Goal: Navigation & Orientation: Find specific page/section

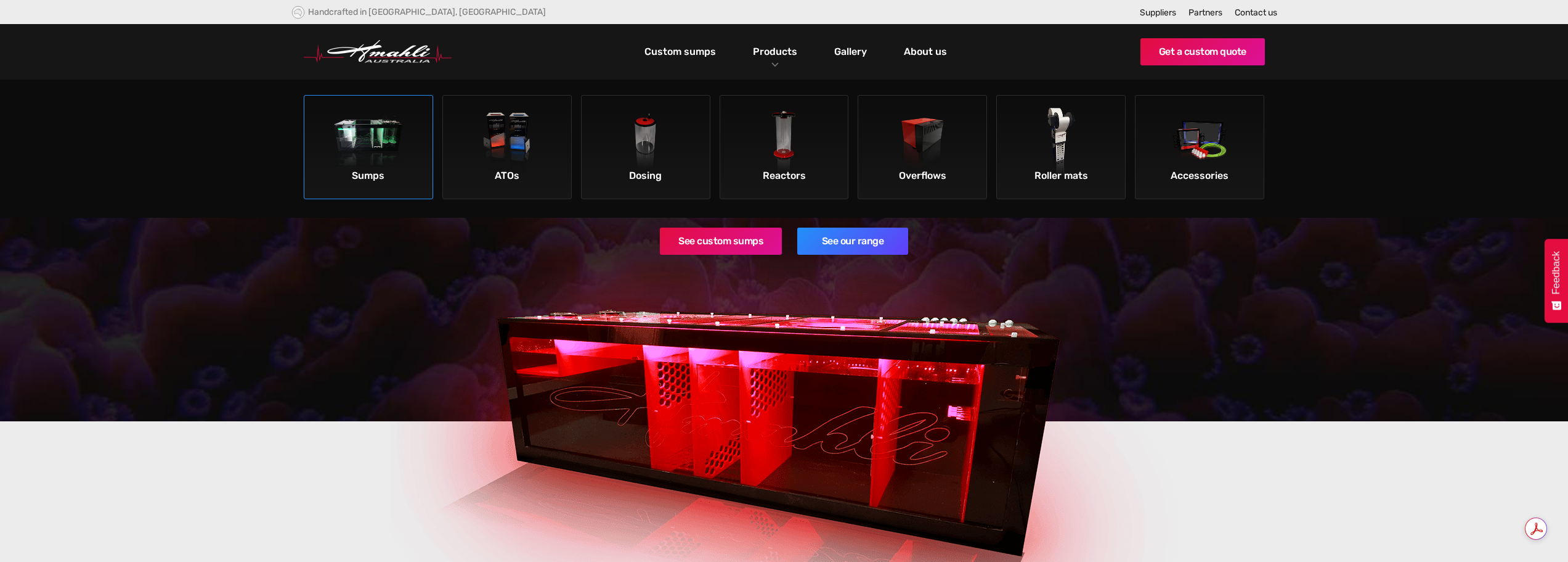
click at [372, 126] on img at bounding box center [368, 142] width 70 height 70
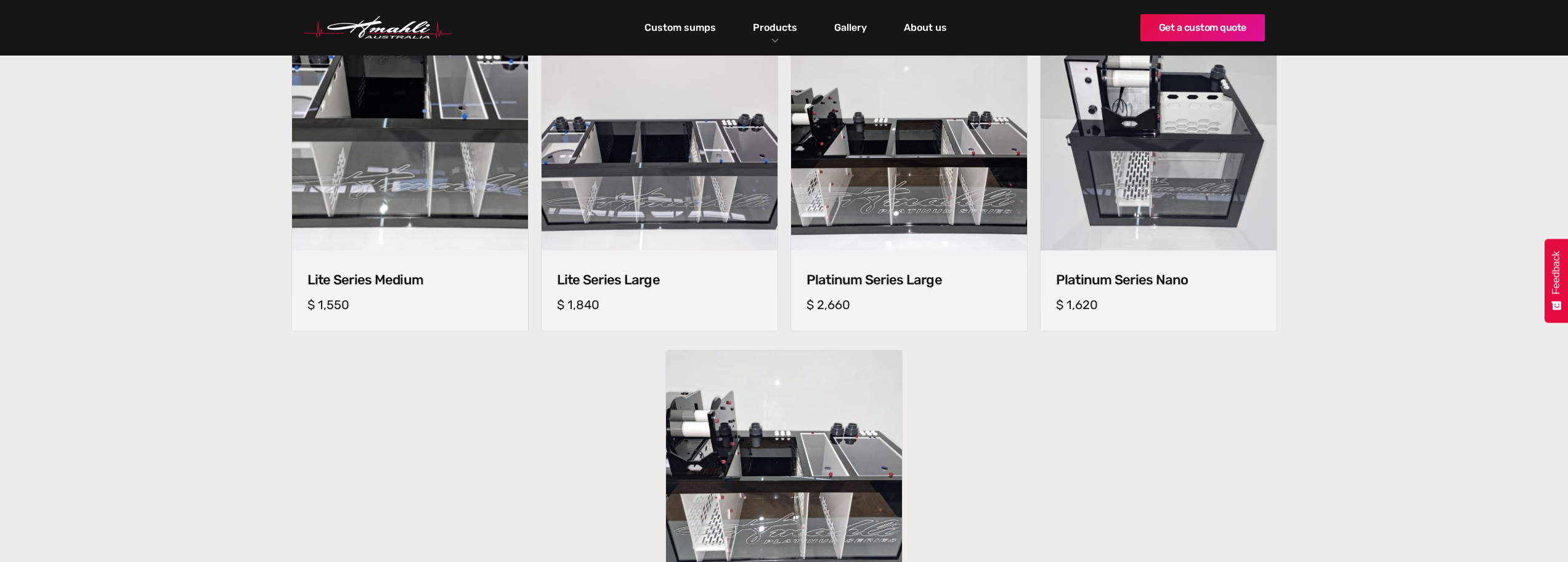
scroll to position [863, 0]
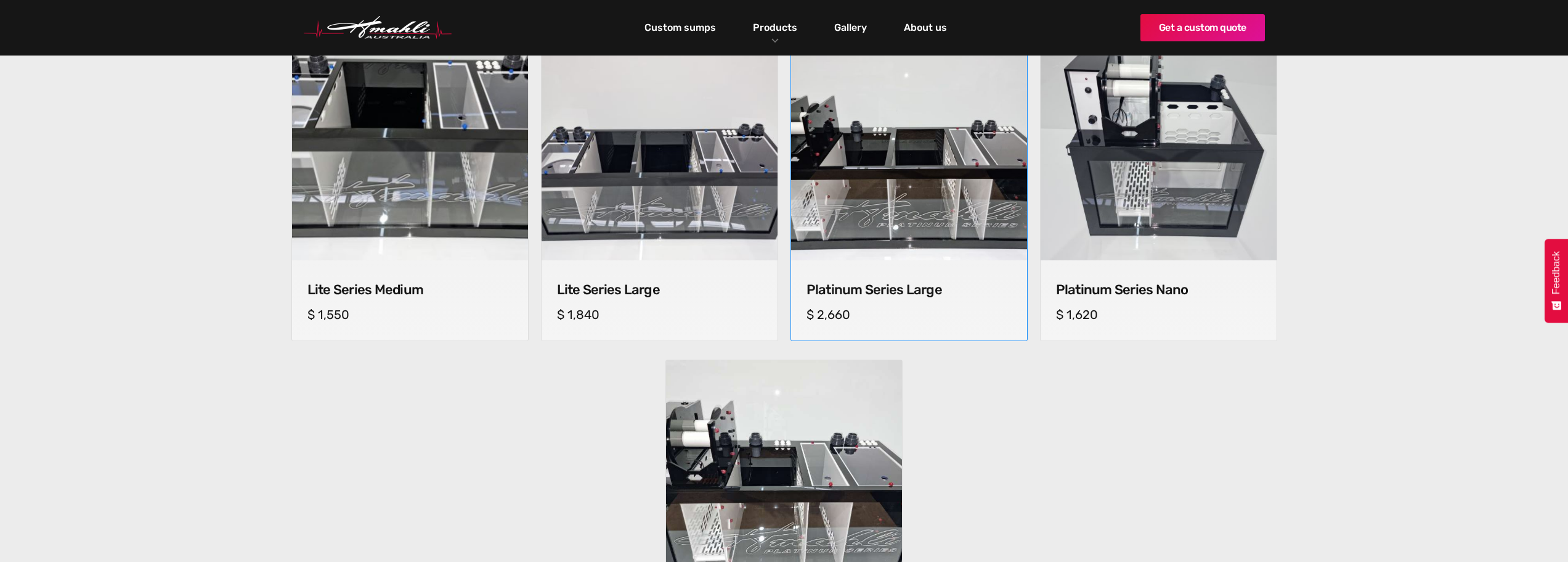
click at [894, 143] on img at bounding box center [909, 142] width 247 height 248
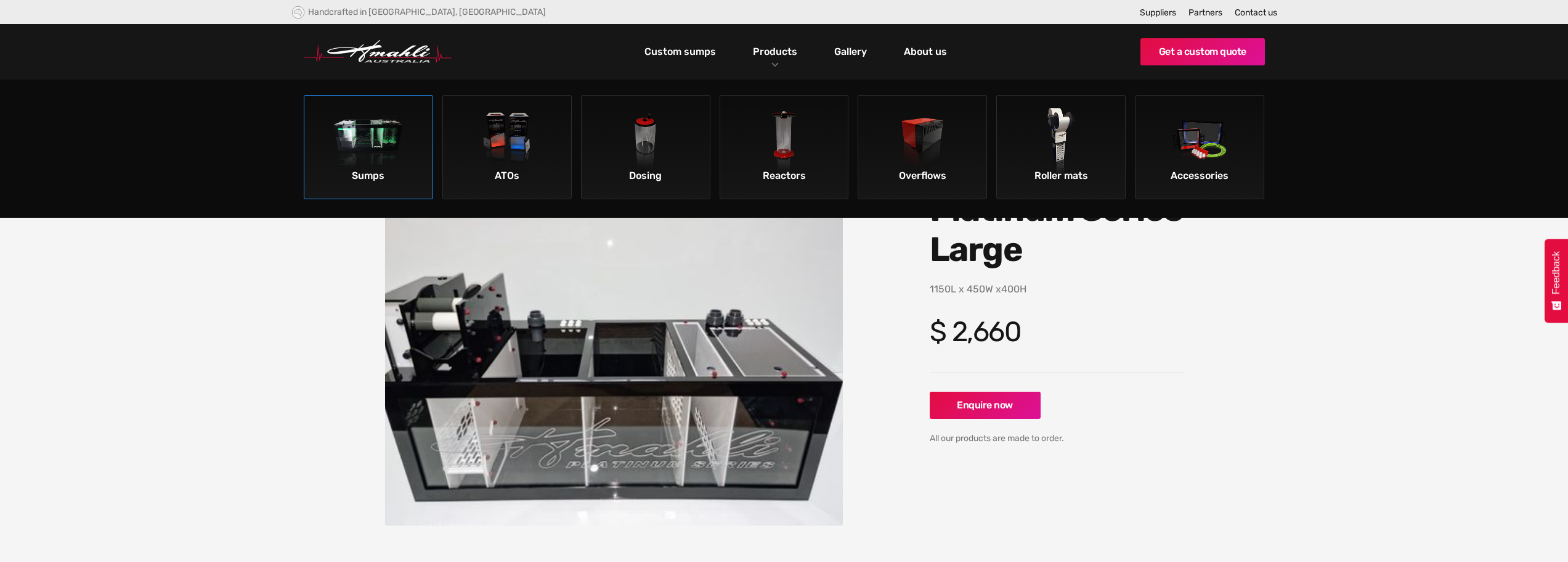
click at [354, 133] on img at bounding box center [368, 142] width 70 height 70
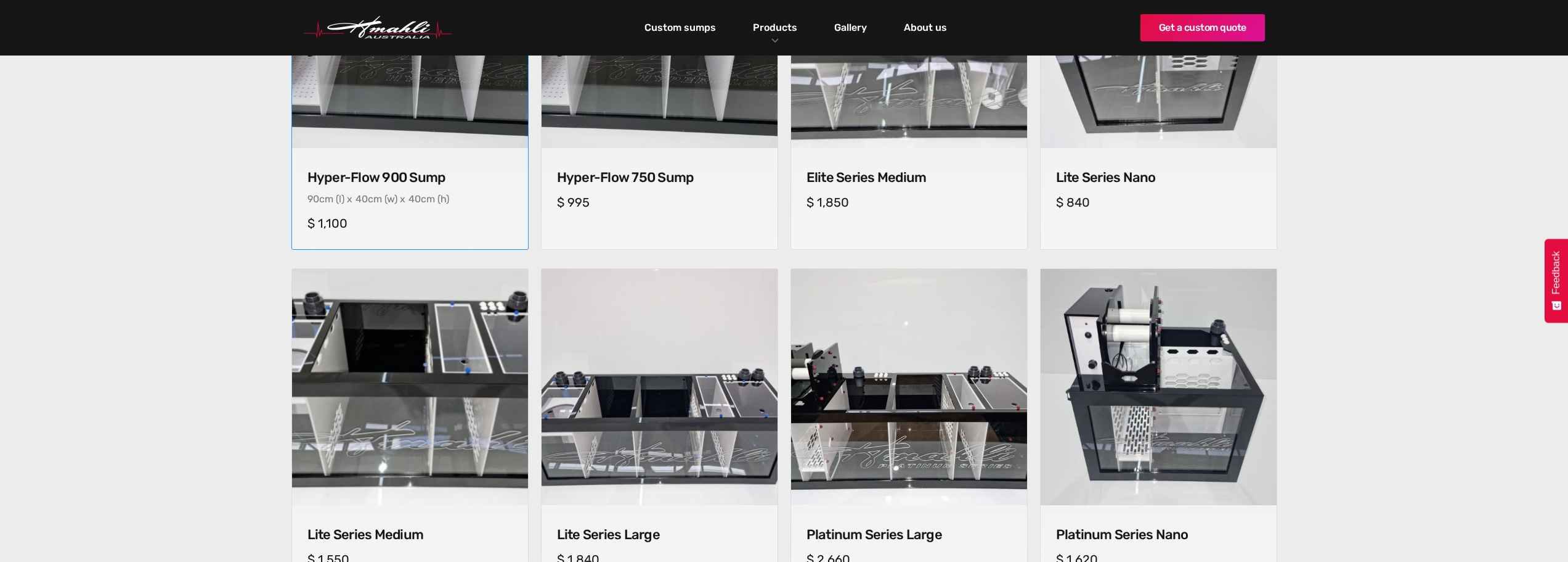
scroll to position [617, 0]
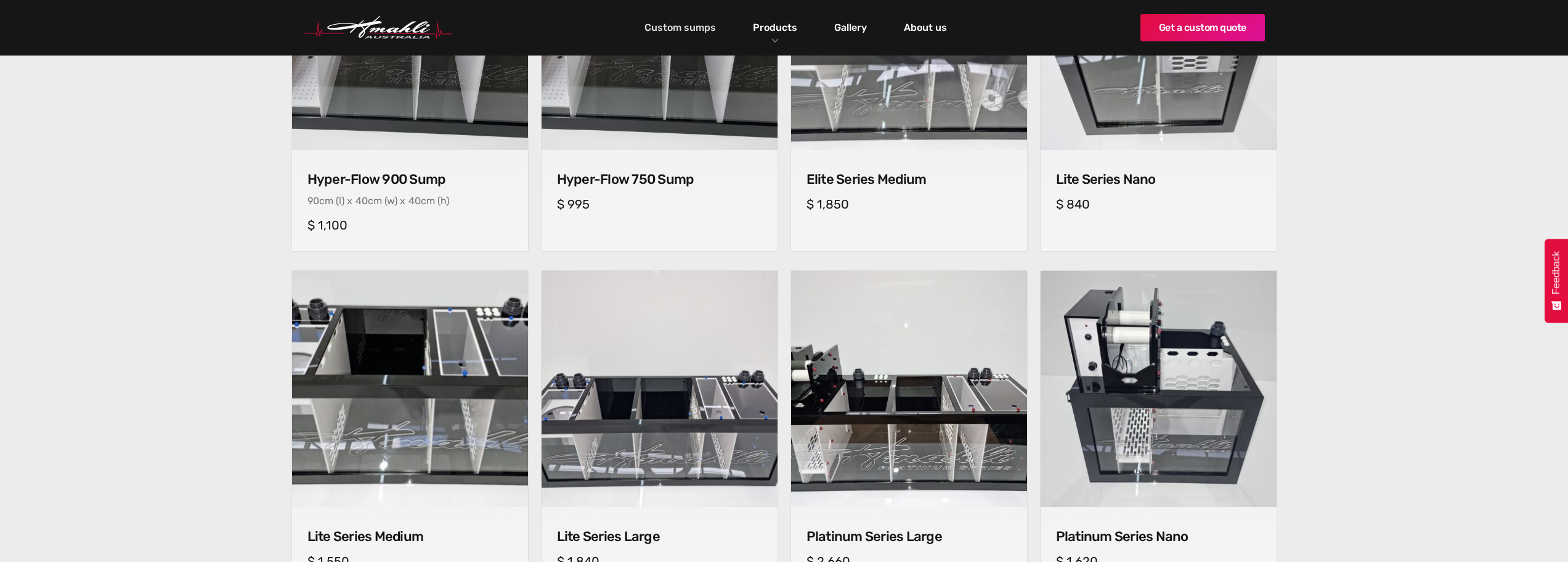
click at [685, 30] on link "Custom sumps" at bounding box center [681, 28] width 77 height 21
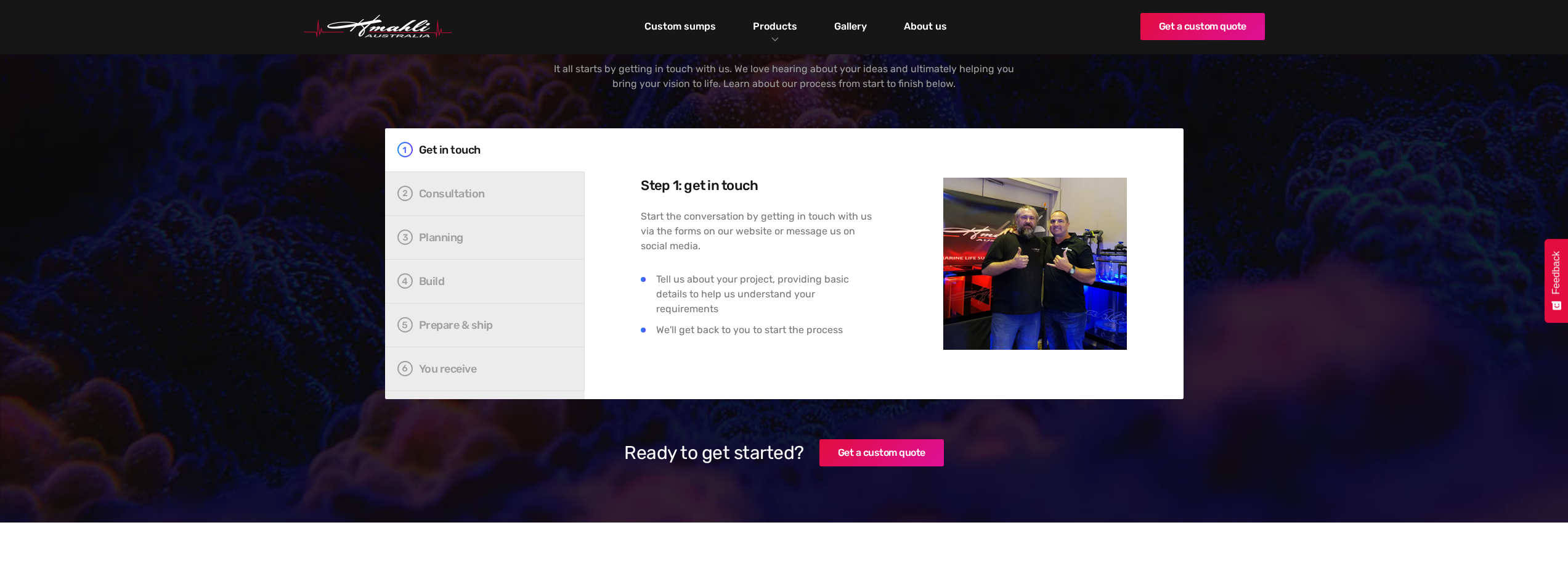
scroll to position [2096, 0]
